Goal: Task Accomplishment & Management: Use online tool/utility

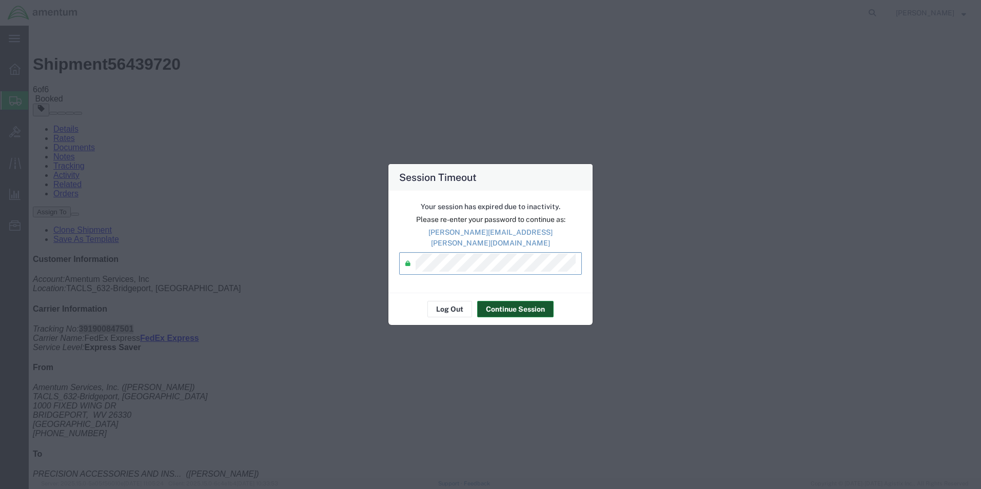
click at [502, 311] on button "Continue Session" at bounding box center [515, 309] width 76 height 16
click at [504, 305] on button "Continue Session" at bounding box center [515, 309] width 76 height 16
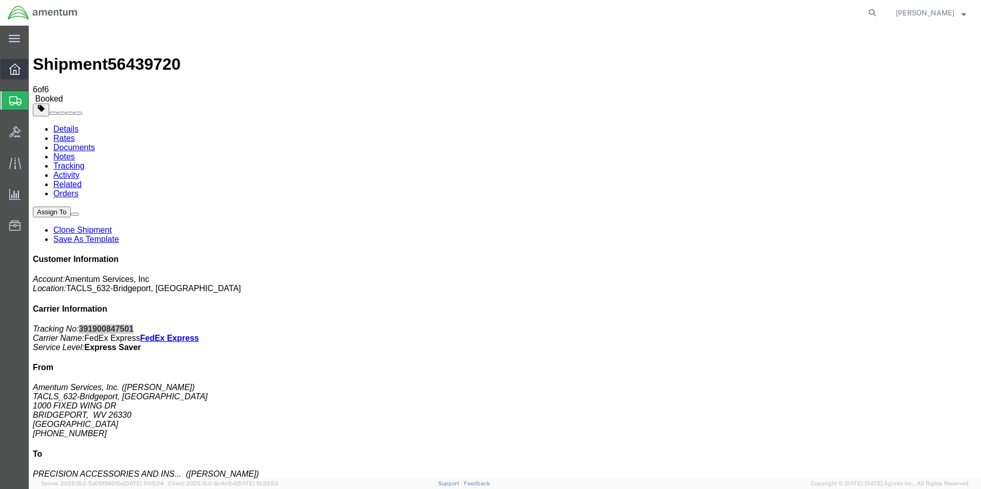
click at [18, 66] on icon at bounding box center [14, 69] width 11 height 11
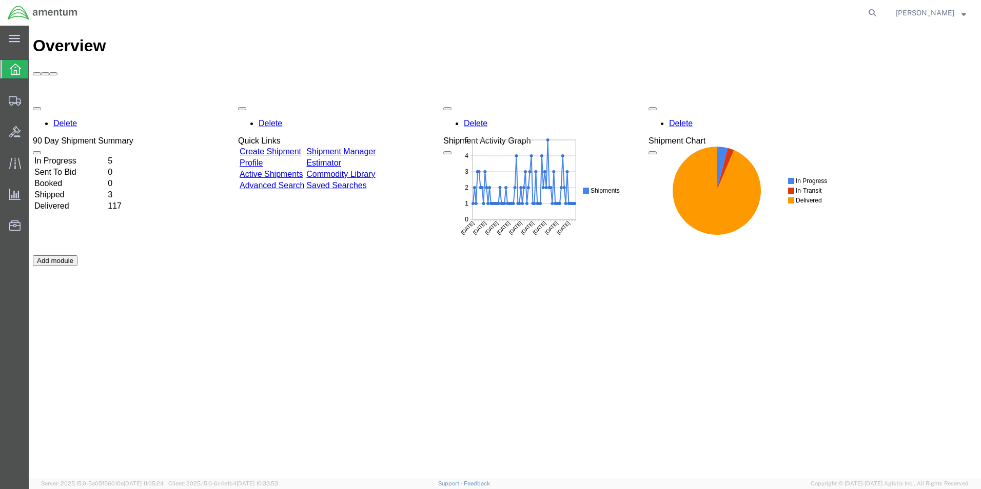
click at [375, 147] on link "Shipment Manager" at bounding box center [340, 151] width 69 height 9
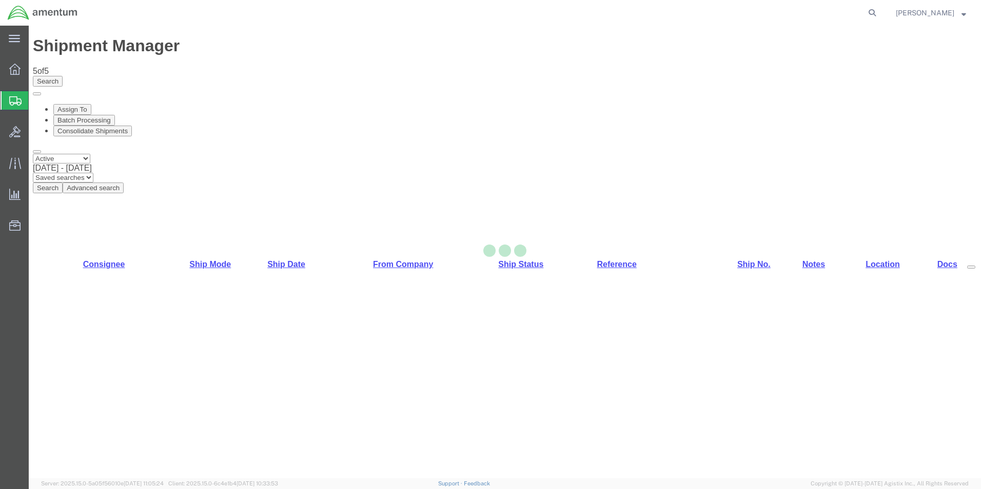
select select "42717"
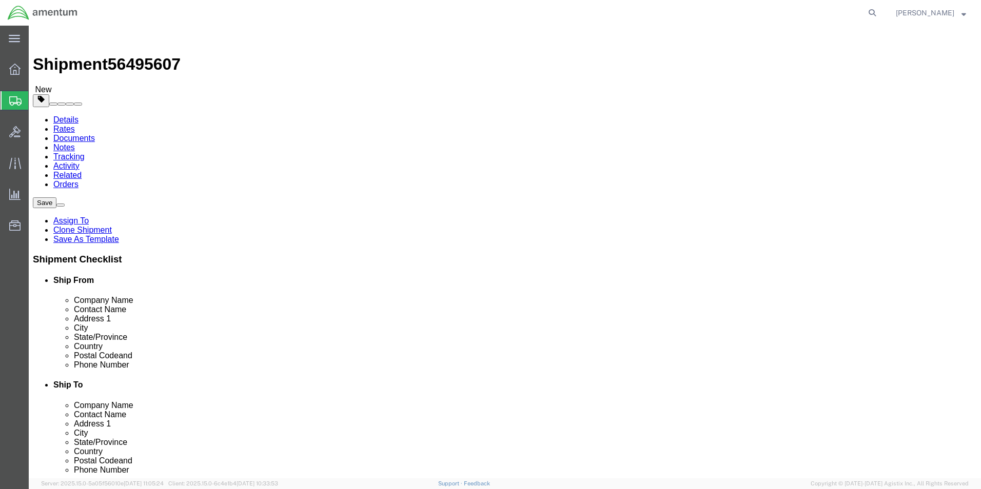
click input "AVIONICS SPECIALIST INC"
click input "text"
paste input "AVIONICS SPECIALIST INC"
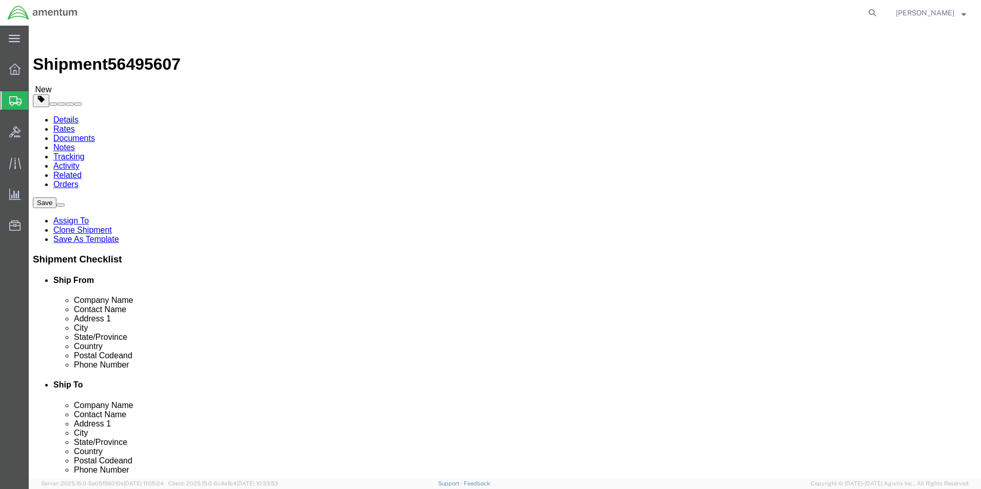
type input "AVIONICS SPECIALIST INC"
click input "text"
type input "3048429775"
click button "Rate Shipment"
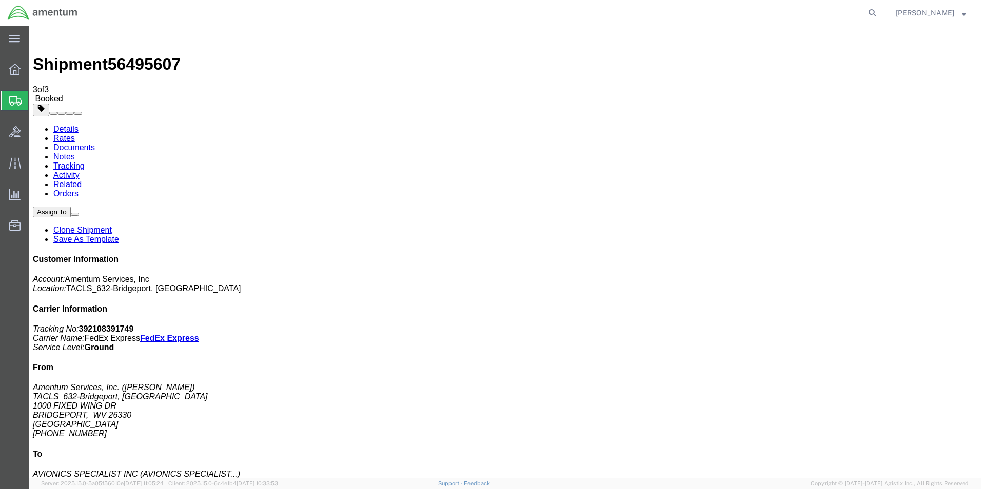
drag, startPoint x: 119, startPoint y: 184, endPoint x: 687, endPoint y: 296, distance: 578.7
click at [69, 125] on link "Details" at bounding box center [65, 129] width 25 height 9
click link "Schedule pickup request"
click link "Details"
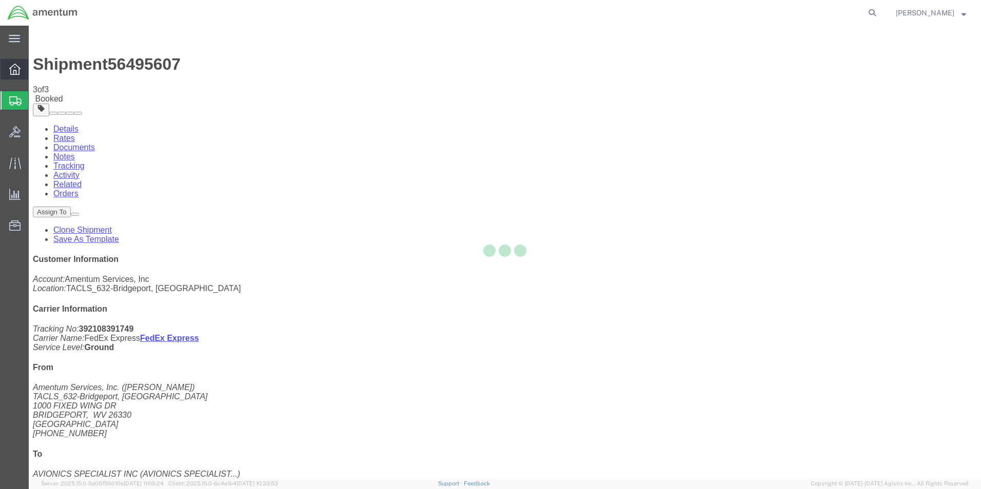
click at [22, 70] on div at bounding box center [15, 69] width 29 height 21
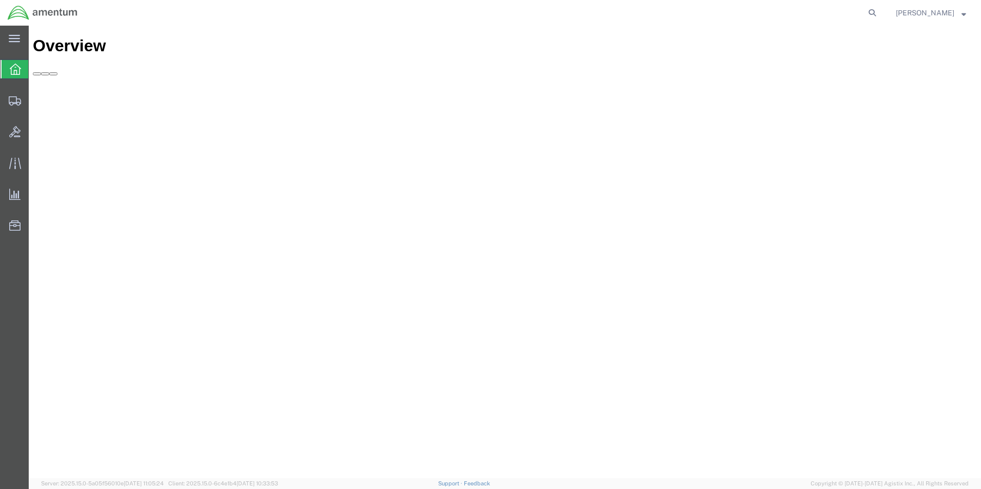
click at [17, 70] on icon at bounding box center [15, 69] width 11 height 11
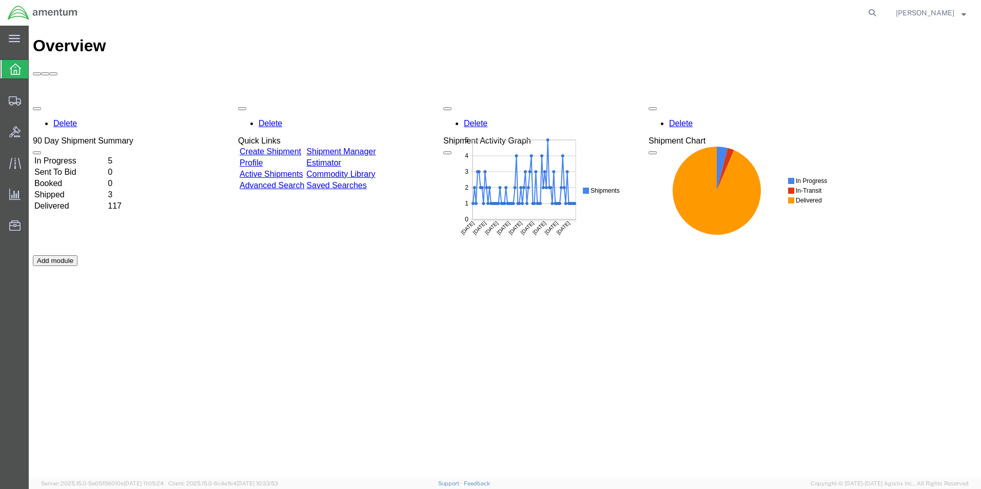
click at [369, 147] on link "Shipment Manager" at bounding box center [340, 151] width 69 height 9
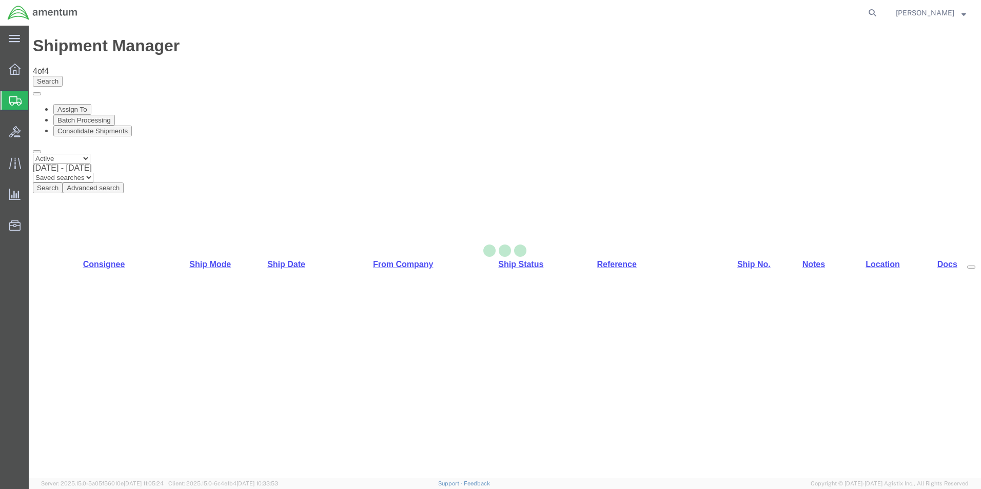
select select "42717"
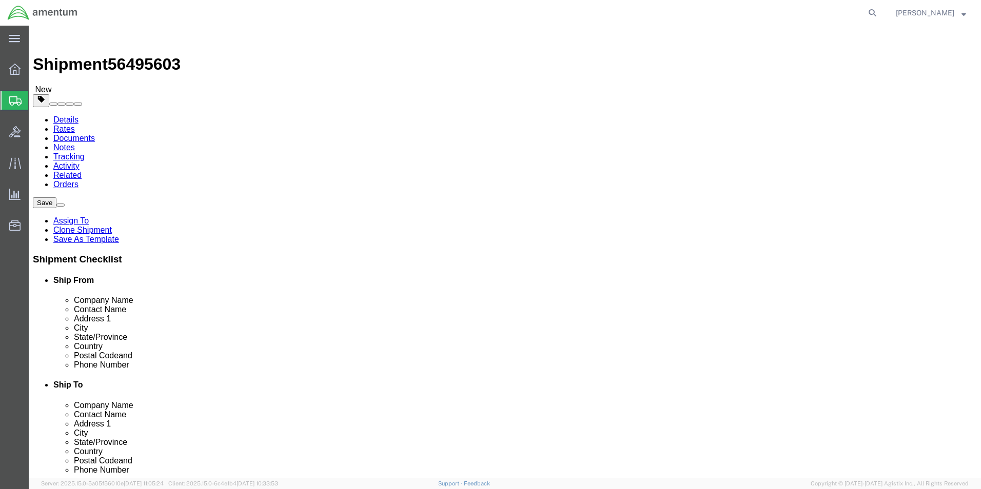
click input "PRIME INDUSTRIES INC"
click input "text"
paste input "PRIME INDUSTRIES INC"
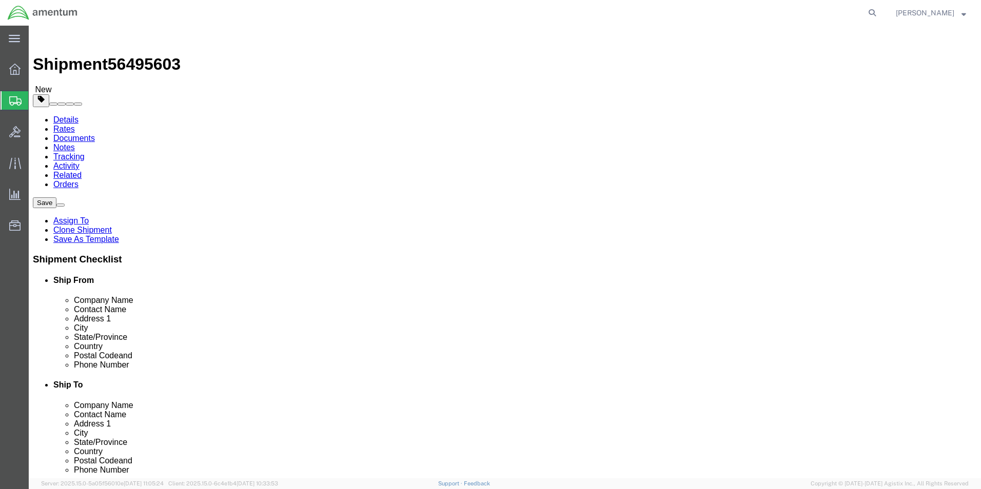
type input "PRIME INDUSTRIES INC"
click input "text"
type input "3048429775"
click button "Rate Shipment"
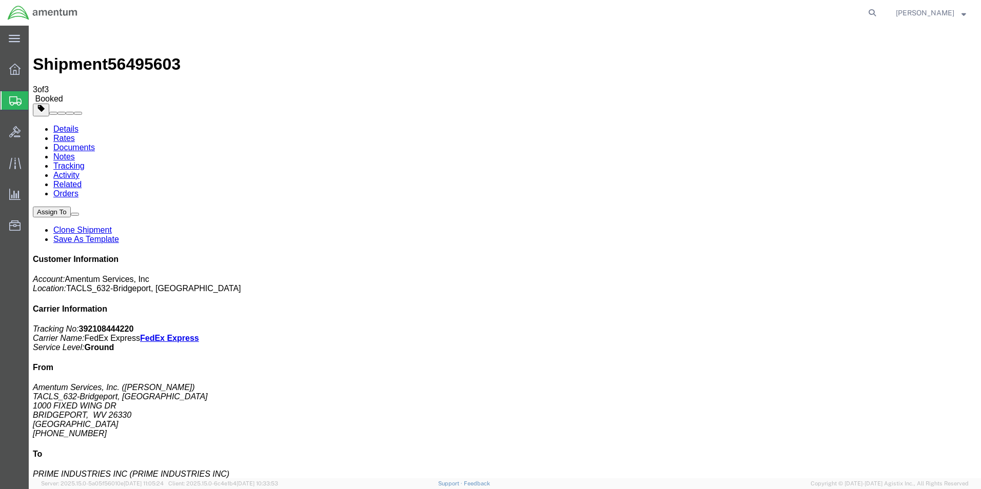
click at [25, 73] on div at bounding box center [15, 69] width 29 height 21
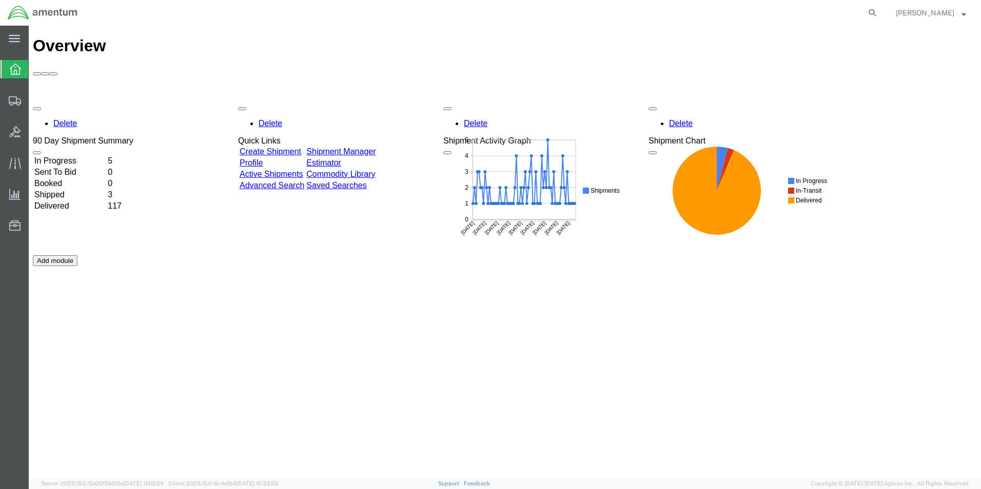
click at [371, 147] on link "Shipment Manager" at bounding box center [340, 151] width 69 height 9
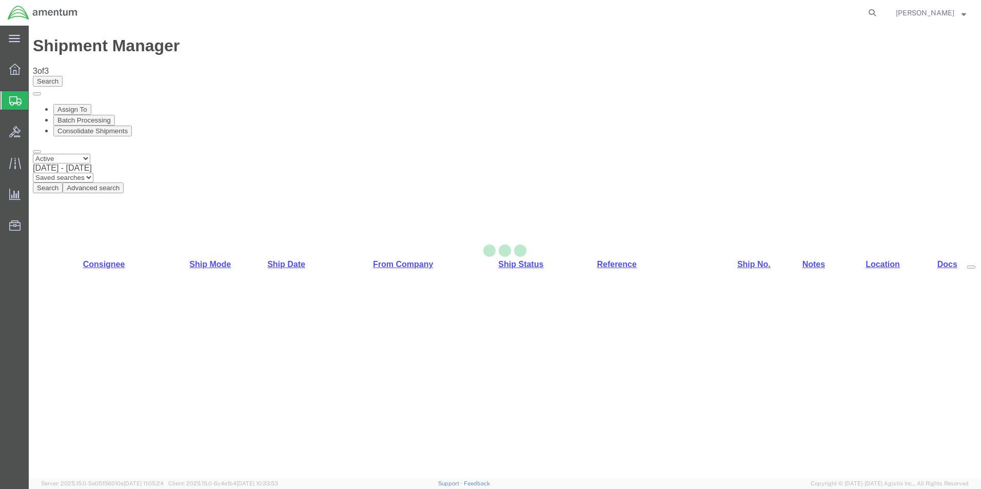
select select "42717"
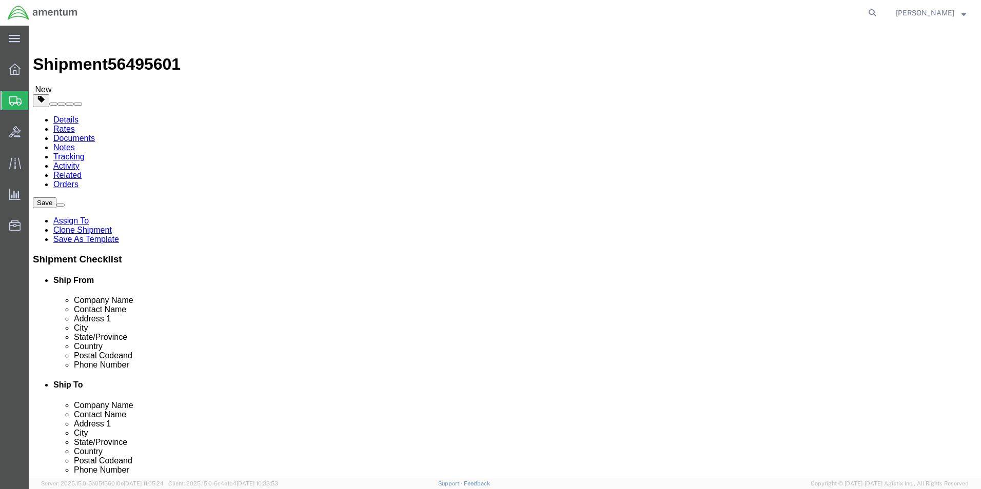
click input "AVIATION PLUS INC"
click input "text"
paste input "AVIATION PLUS INC"
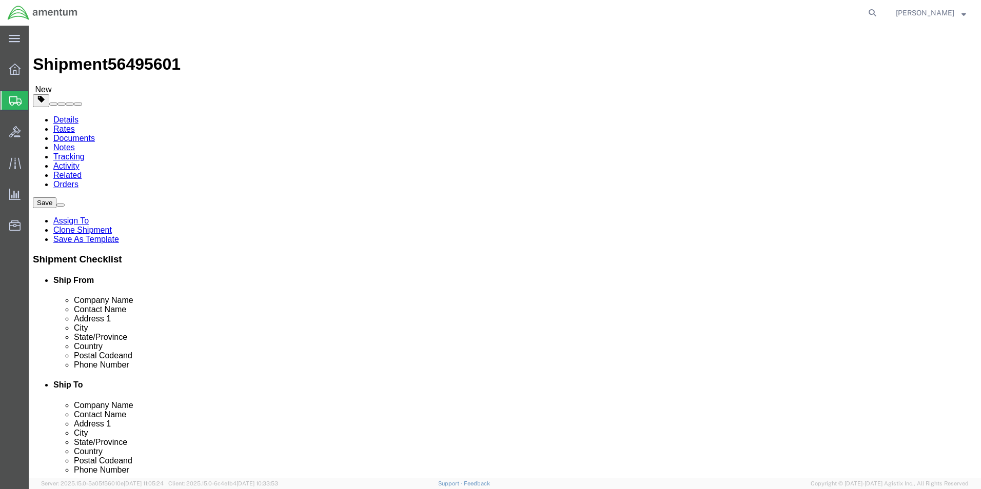
type input "AVIATION PLUS INC"
click input "text"
type input "3048429775"
click button "Rate Shipment"
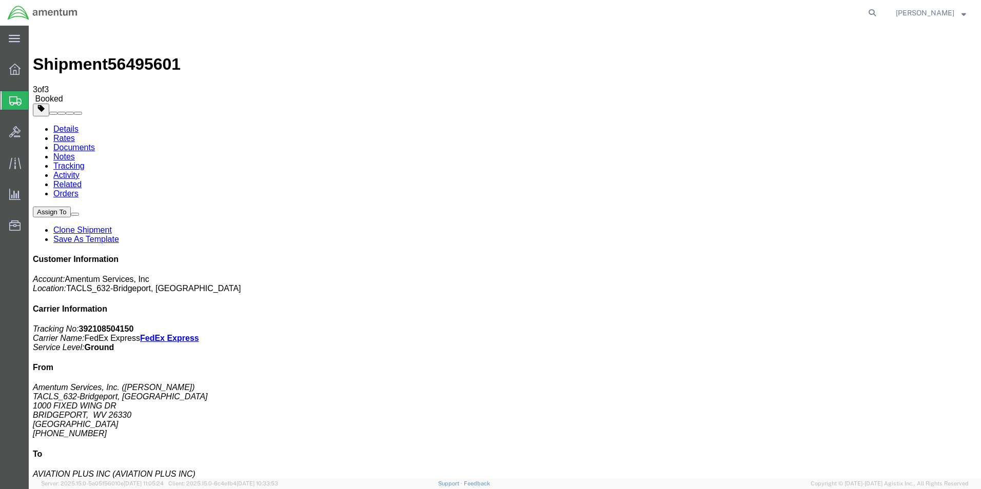
drag, startPoint x: 84, startPoint y: 183, endPoint x: 365, endPoint y: 248, distance: 288.0
click at [72, 125] on link "Details" at bounding box center [65, 129] width 25 height 9
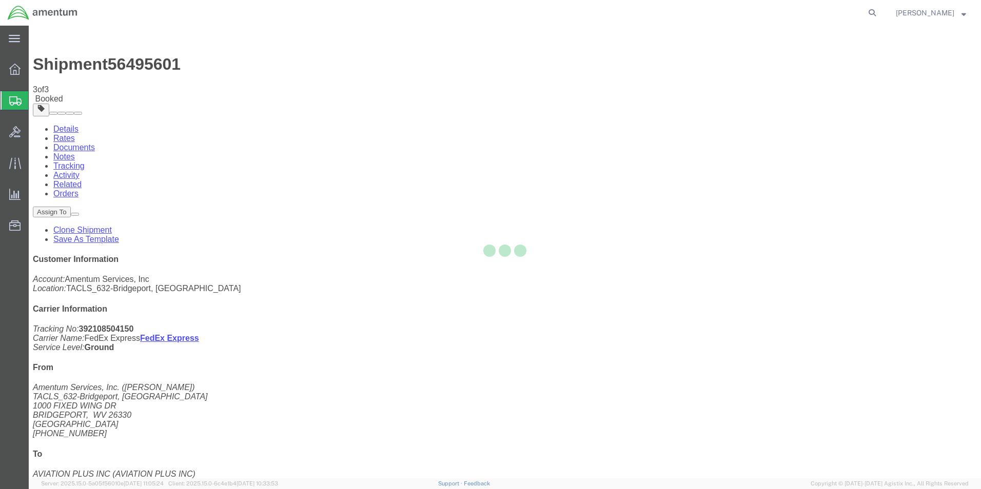
click at [20, 103] on icon at bounding box center [15, 100] width 12 height 9
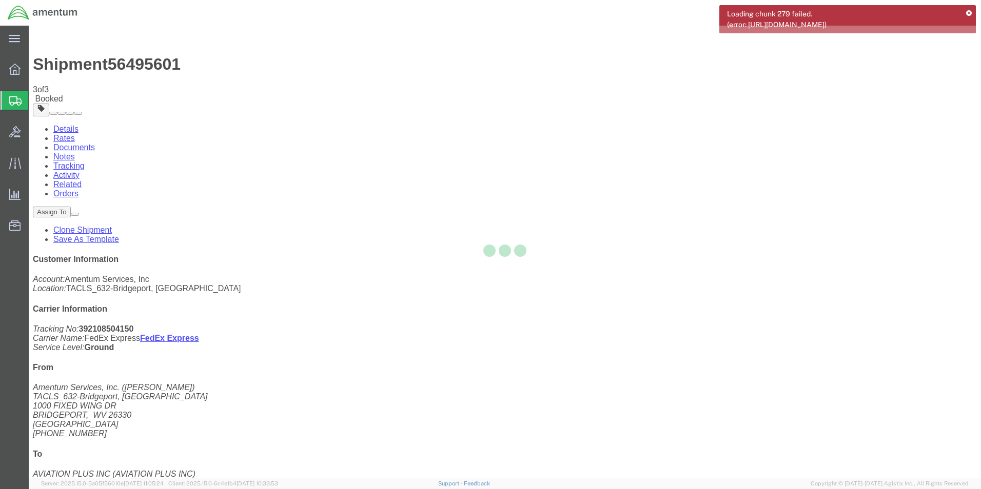
click at [20, 103] on icon at bounding box center [15, 100] width 12 height 9
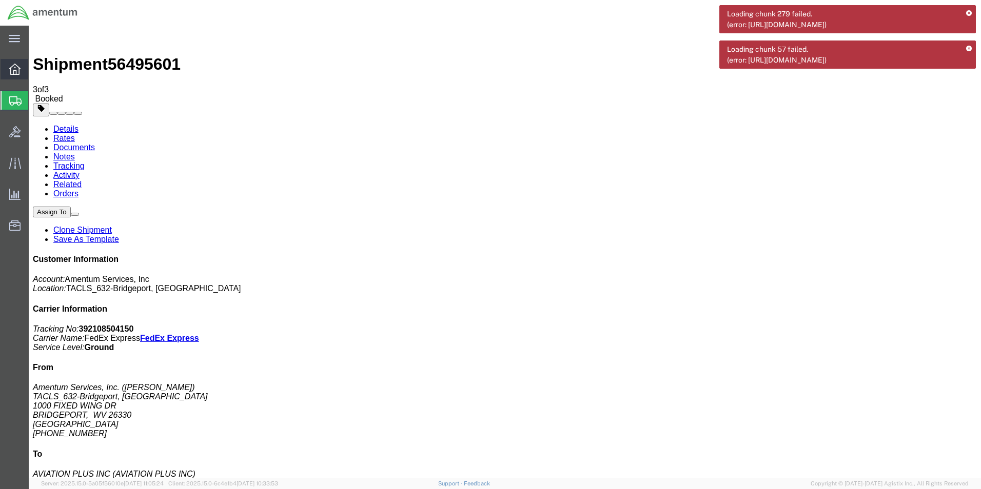
click at [18, 69] on icon at bounding box center [14, 69] width 11 height 11
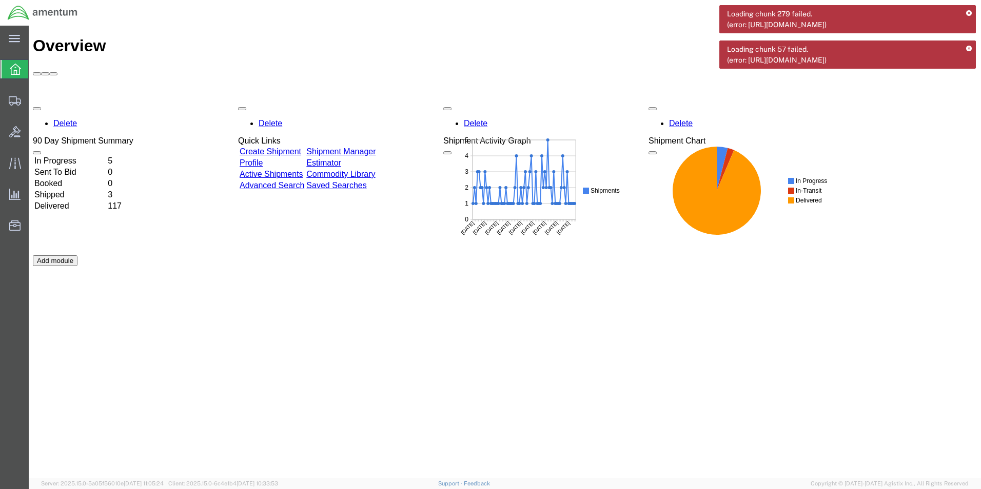
click at [375, 147] on link "Shipment Manager" at bounding box center [340, 151] width 69 height 9
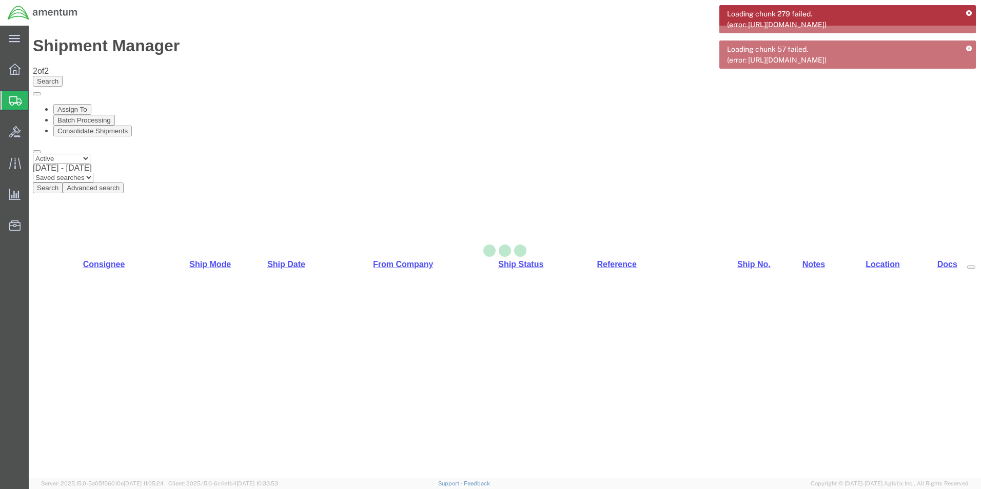
select select "42717"
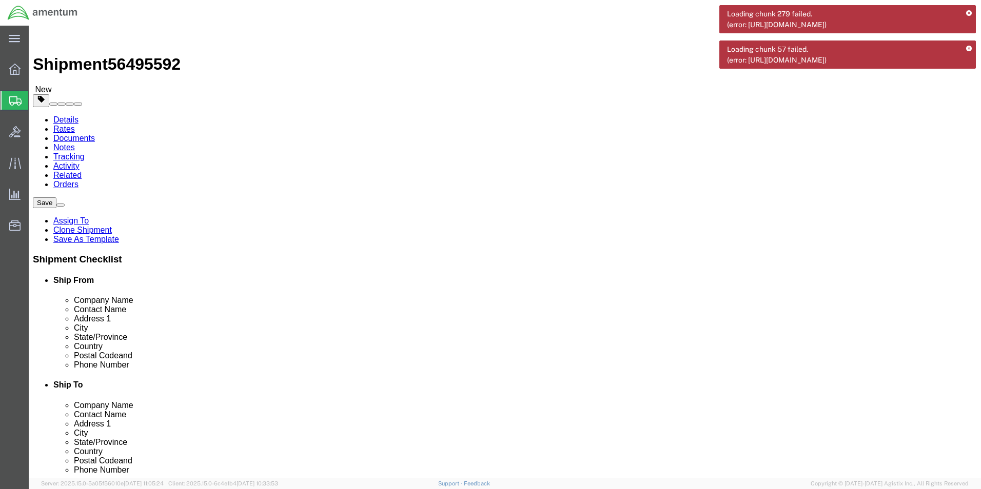
click button "Rate Shipment"
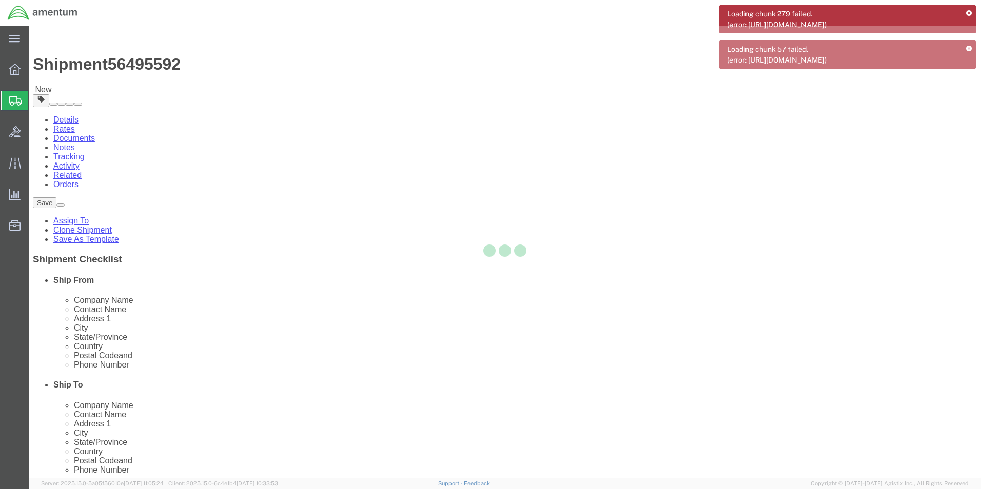
click at [966, 12] on icon at bounding box center [969, 14] width 6 height 6
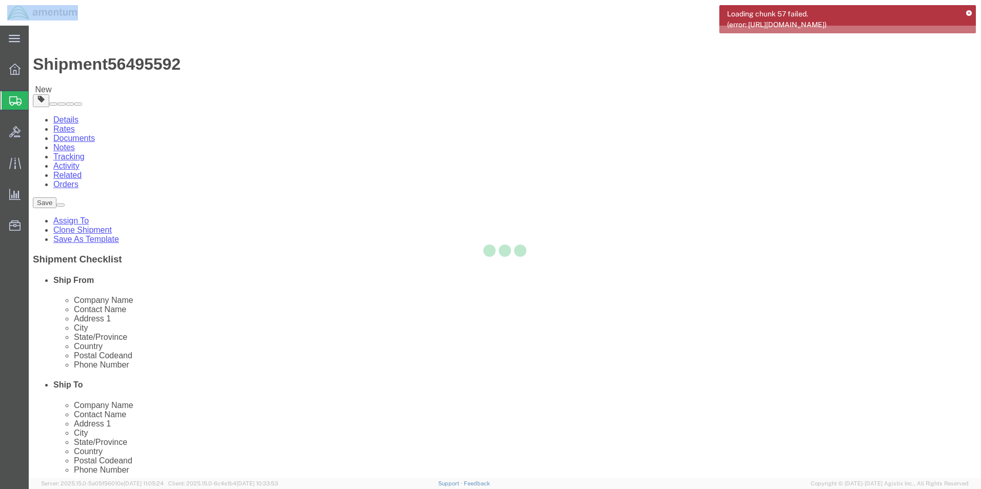
click at [967, 12] on icon at bounding box center [969, 14] width 6 height 6
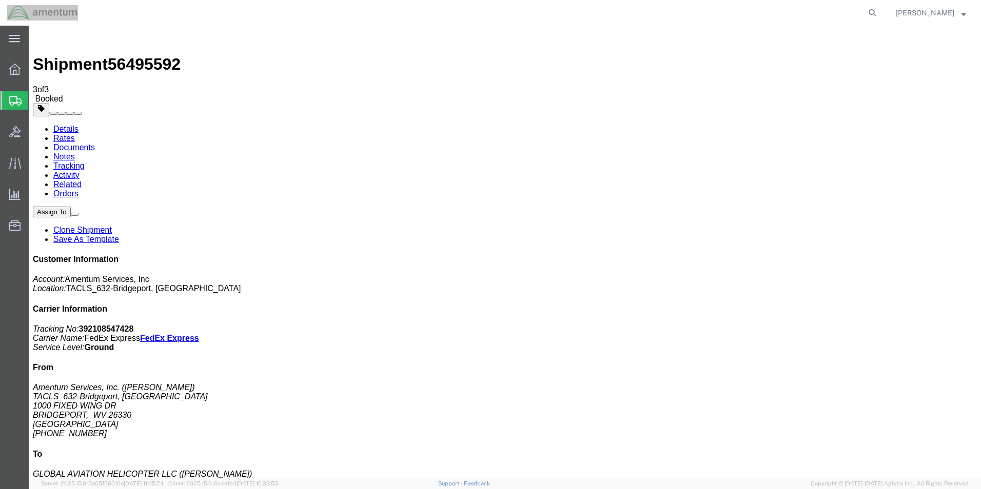
click at [19, 72] on icon at bounding box center [14, 69] width 11 height 11
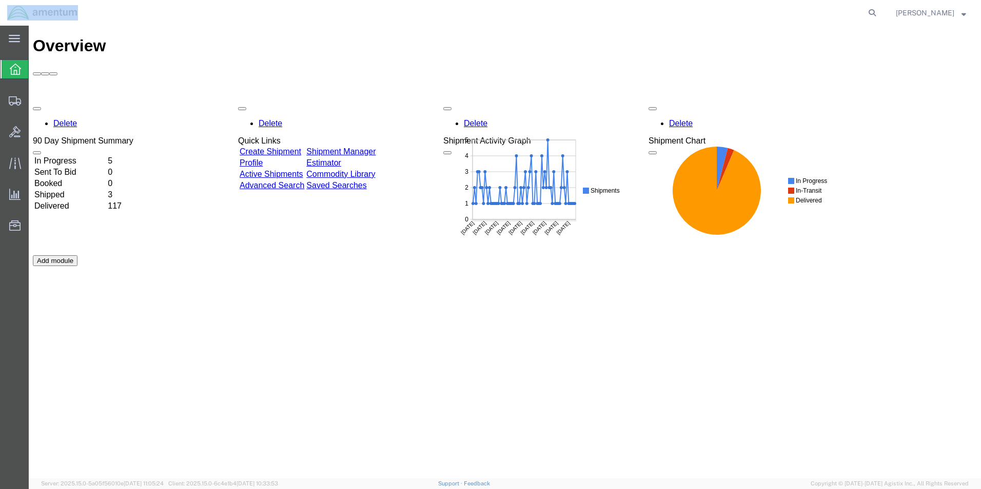
click at [375, 147] on link "Shipment Manager" at bounding box center [340, 151] width 69 height 9
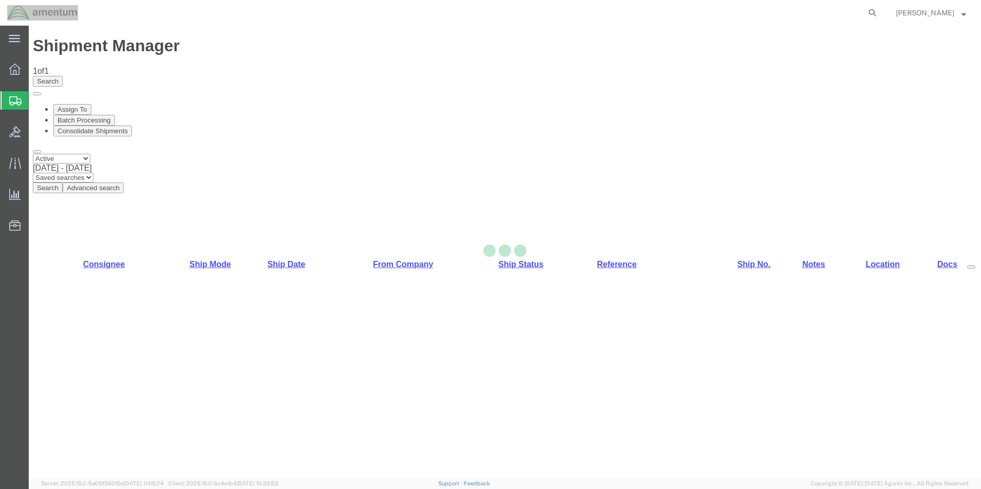
select select "42717"
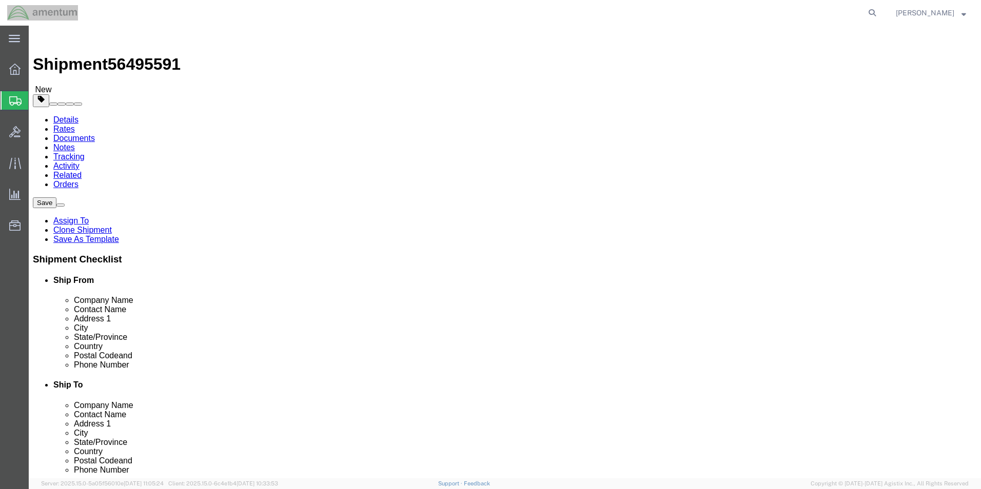
click div "Rate Shipment"
click button "Rate Shipment"
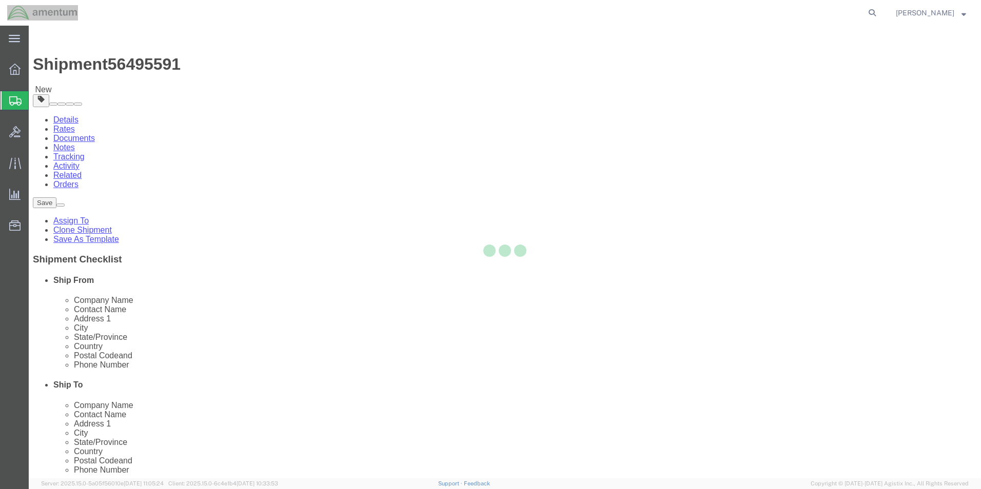
select select "42717"
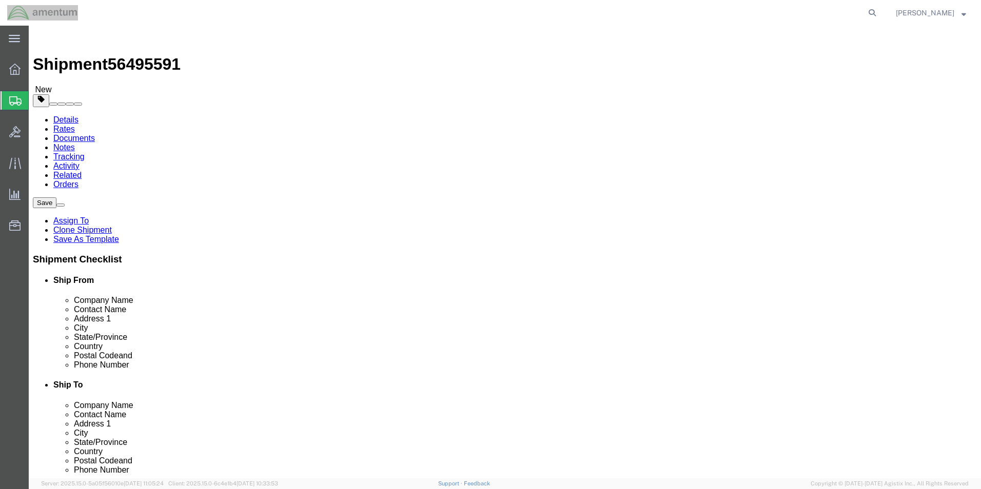
click input "404.767.5800"
type input "4047675800"
click button "Rate Shipment"
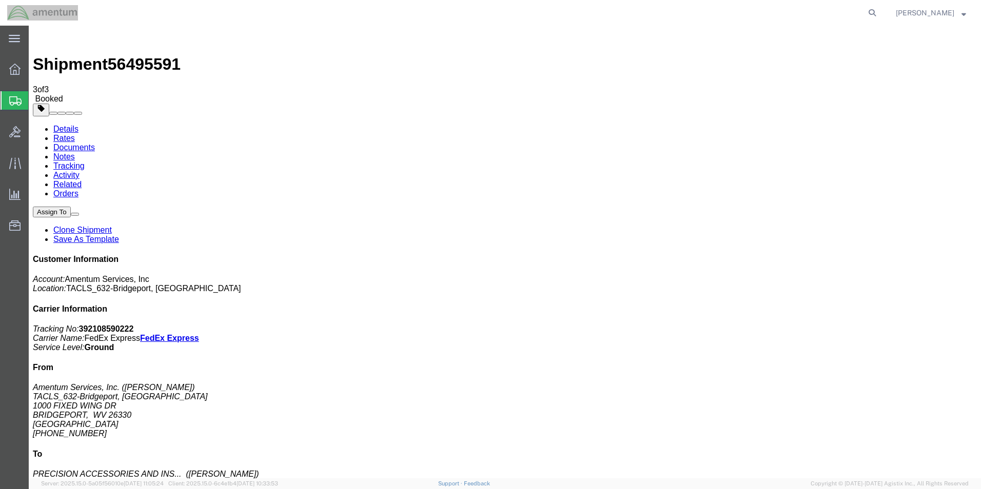
click at [13, 69] on icon at bounding box center [14, 69] width 11 height 11
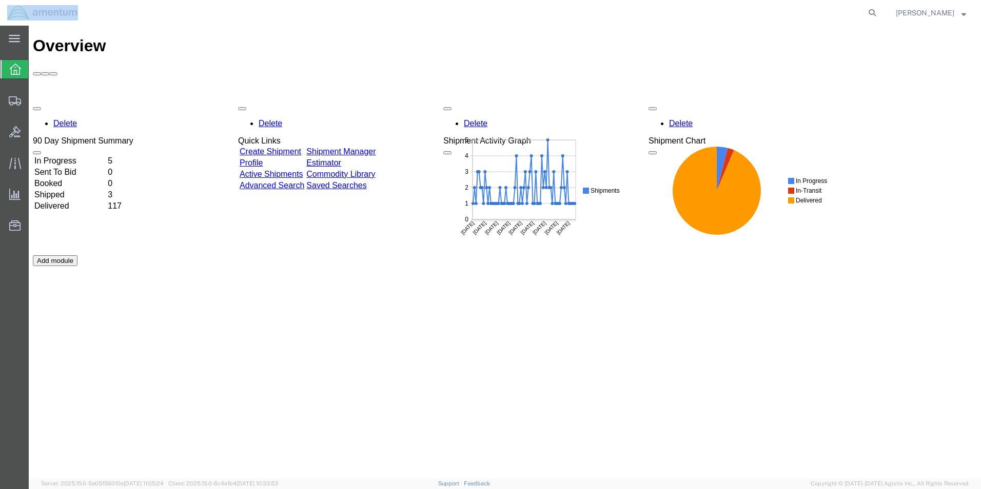
click at [375, 147] on link "Shipment Manager" at bounding box center [340, 151] width 69 height 9
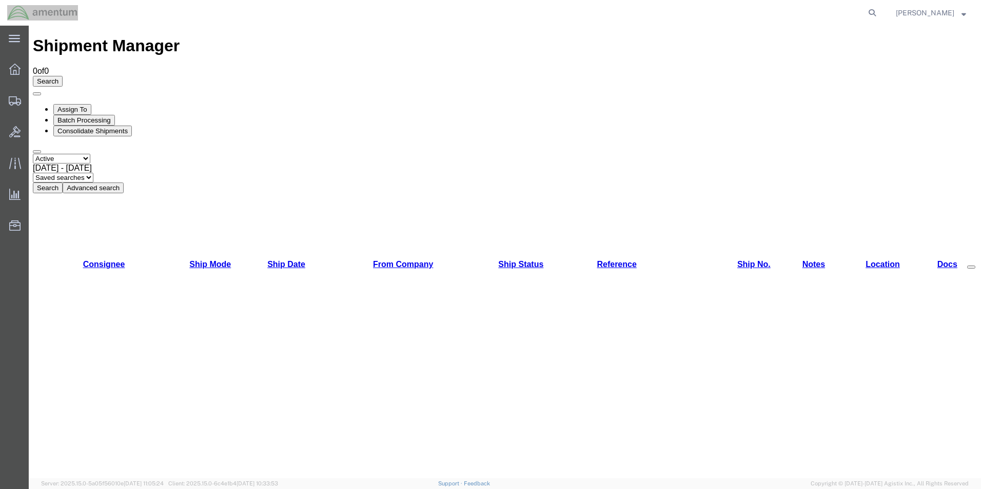
click at [63, 183] on button "Search" at bounding box center [48, 188] width 30 height 11
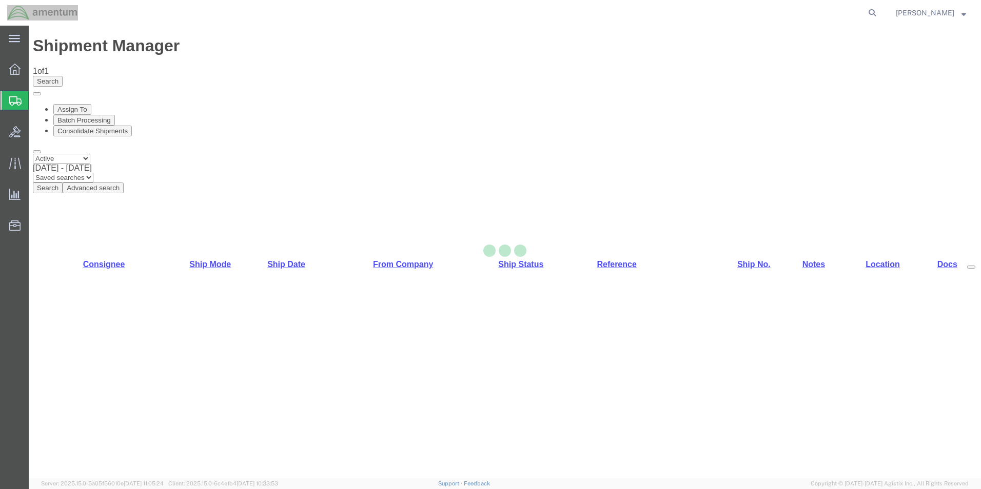
select select "42717"
select select "42668"
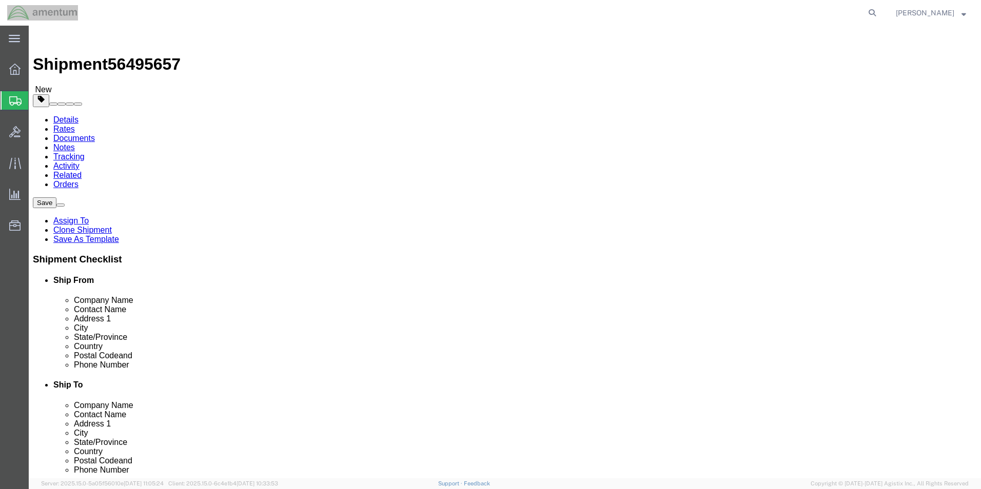
click div "Location [GEOGRAPHIC_DATA]-[US_STATE] Select My Profile Location [PHONE_NUMBER]…"
click button "Rate Shipment"
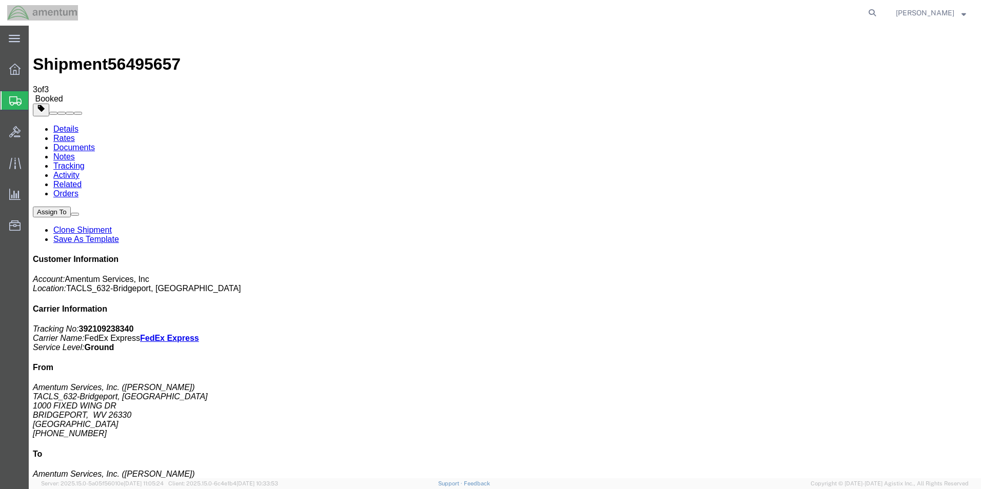
click at [956, 8] on span "[PERSON_NAME]" at bounding box center [930, 12] width 70 height 11
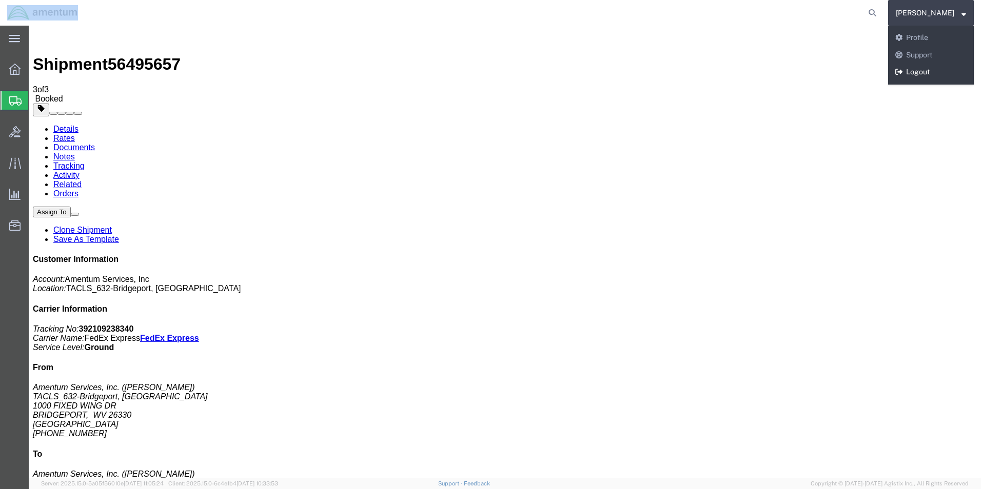
click at [944, 70] on link "Logout" at bounding box center [931, 72] width 86 height 17
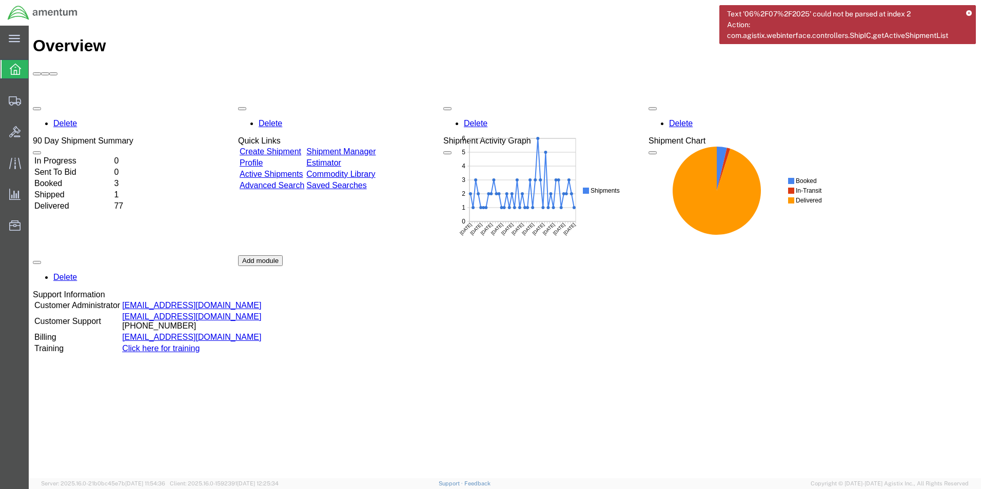
click at [349, 147] on link "Shipment Manager" at bounding box center [340, 151] width 69 height 9
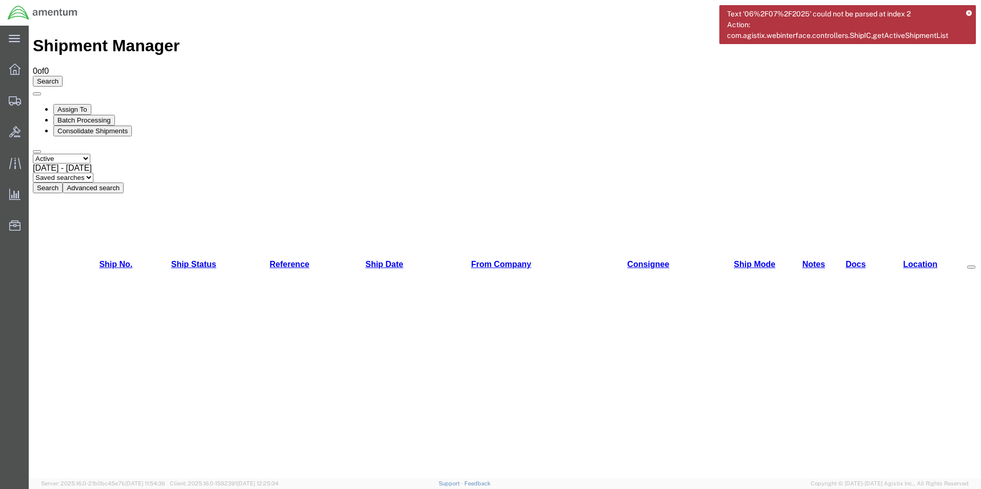
click at [63, 183] on button "Search" at bounding box center [48, 188] width 30 height 11
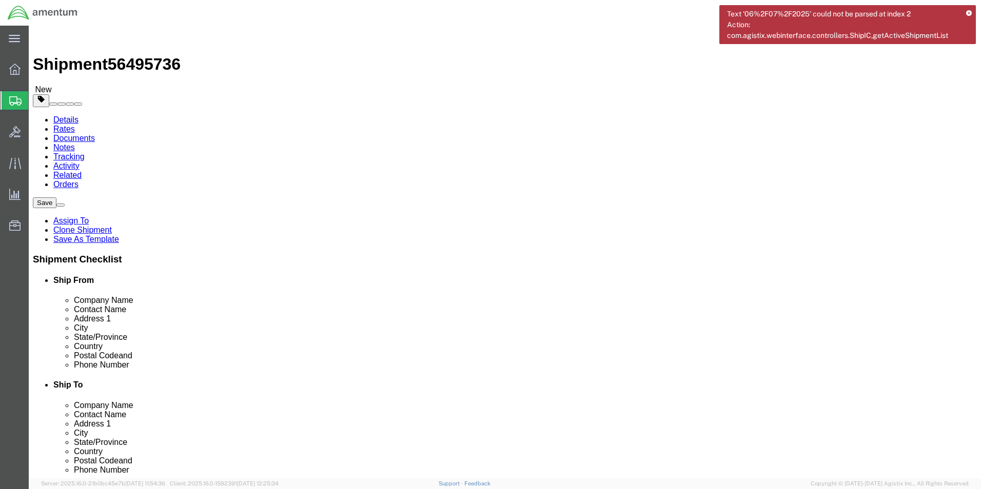
select select "42743"
select select
click input "text"
type input "3048429775"
click input "BERRY AVIATION INC"
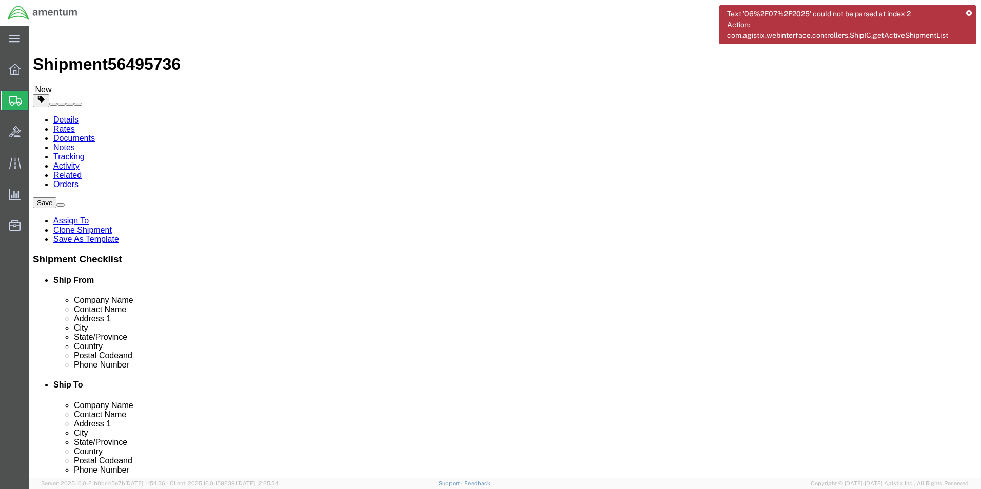
click input "BERRY AVIATION INC"
click input "text"
paste input "BERRY AVIATION INC"
type input "BERRY AVIATION INC"
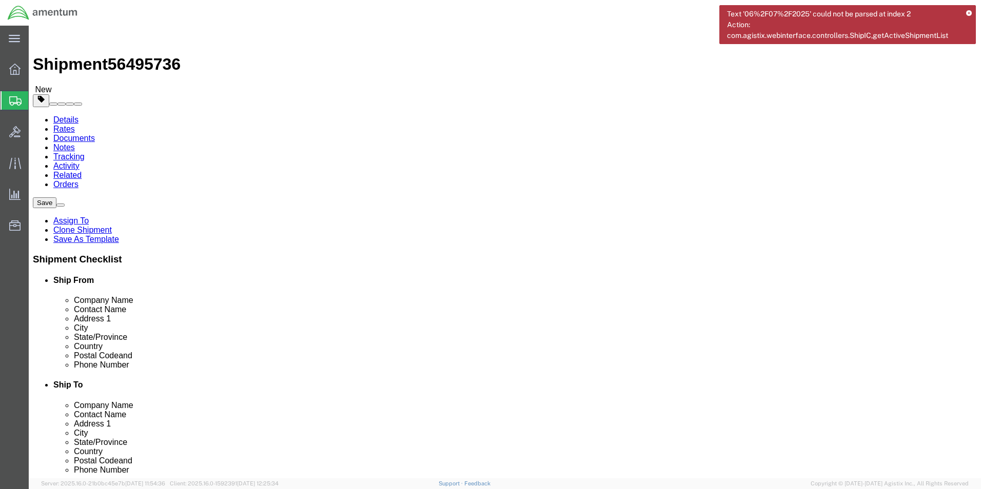
click div "Location My Profile Location 1002-4122-6 1006-5256-0 1026-8910-0 1281-0560-3 13…"
click button "Rate Shipment"
